Goal: Information Seeking & Learning: Learn about a topic

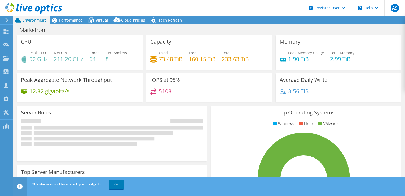
select select "USWest"
select select "USD"
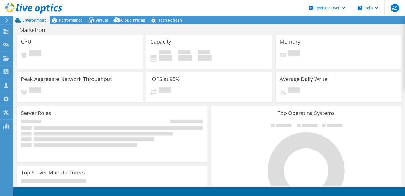
select select "USWest"
select select "USD"
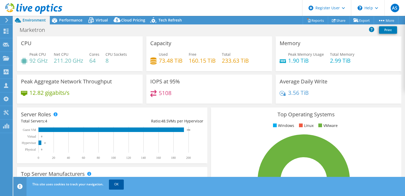
click at [115, 183] on link "OK" at bounding box center [116, 184] width 15 height 10
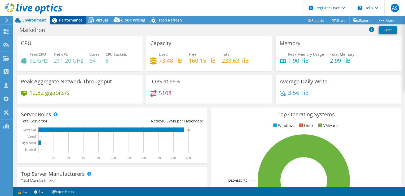
click at [65, 21] on span "Performance" at bounding box center [70, 19] width 23 height 5
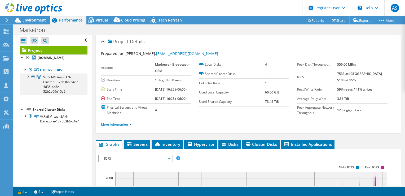
click at [28, 79] on div at bounding box center [27, 75] width 5 height 5
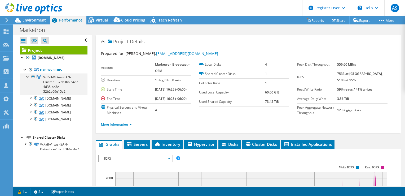
click at [28, 79] on div at bounding box center [27, 75] width 5 height 5
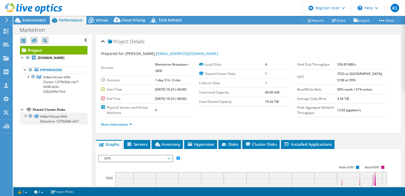
click at [24, 118] on div at bounding box center [25, 115] width 5 height 5
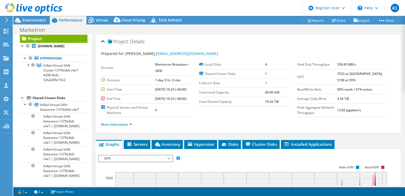
scroll to position [40, 0]
click at [24, 101] on div at bounding box center [25, 103] width 5 height 5
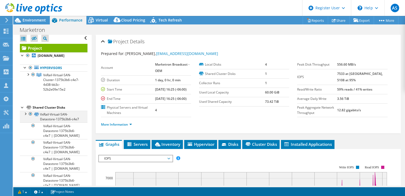
scroll to position [0, 0]
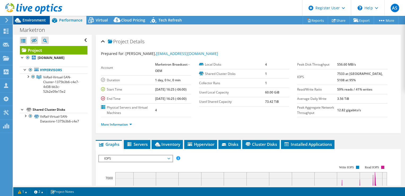
click at [32, 19] on span "Environment" at bounding box center [34, 19] width 23 height 5
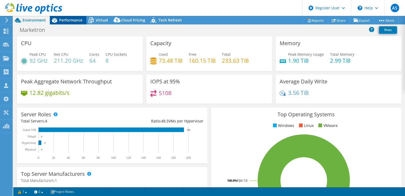
click at [68, 21] on span "Performance" at bounding box center [70, 19] width 23 height 5
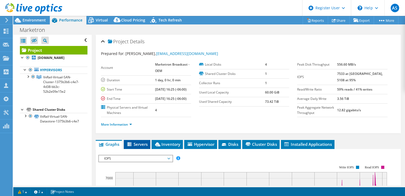
click at [141, 147] on span "Servers" at bounding box center [136, 143] width 21 height 5
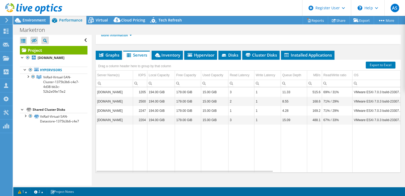
scroll to position [92, 0]
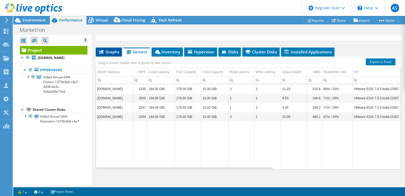
click at [103, 54] on span "Graphs" at bounding box center [108, 51] width 21 height 5
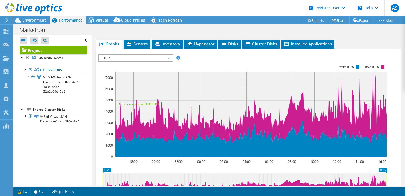
scroll to position [100, 0]
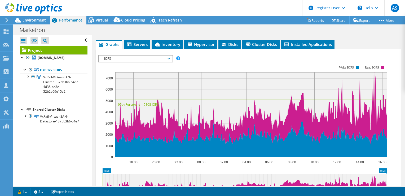
click at [172, 62] on div "IOPS IOPS Disk Throughput IO Size Latency Queue Depth CPU Percentage Memory Pag…" at bounding box center [135, 58] width 75 height 7
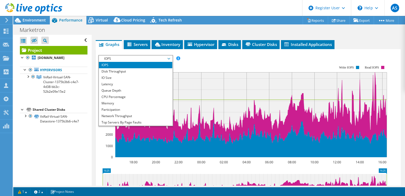
click at [172, 69] on div "IOPS IOPS Disk Throughput IO Size Latency Queue Depth CPU Percentage Memory Pag…" at bounding box center [135, 90] width 75 height 71
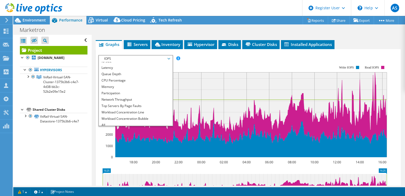
scroll to position [19, 0]
click at [147, 125] on li "All" at bounding box center [135, 122] width 73 height 6
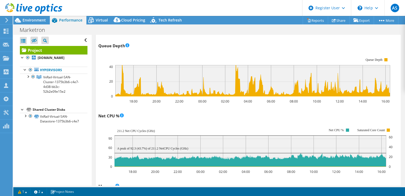
scroll to position [401, 0]
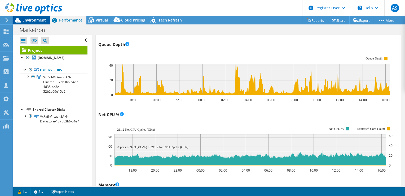
click at [36, 19] on span "Environment" at bounding box center [34, 19] width 23 height 5
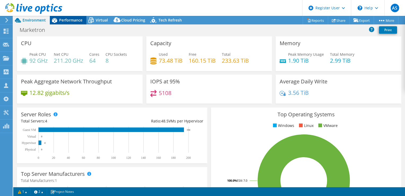
click at [73, 20] on span "Performance" at bounding box center [70, 19] width 23 height 5
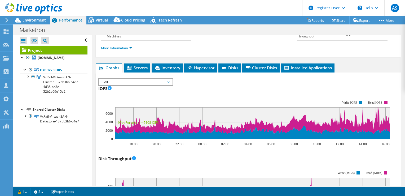
scroll to position [83, 0]
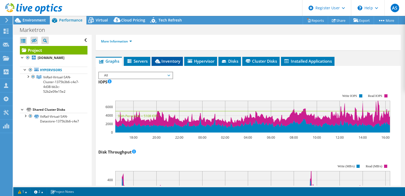
click at [173, 66] on li "Inventory" at bounding box center [167, 61] width 31 height 9
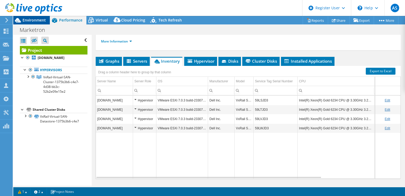
click at [32, 20] on span "Environment" at bounding box center [34, 19] width 23 height 5
